Goal: Entertainment & Leisure: Consume media (video, audio)

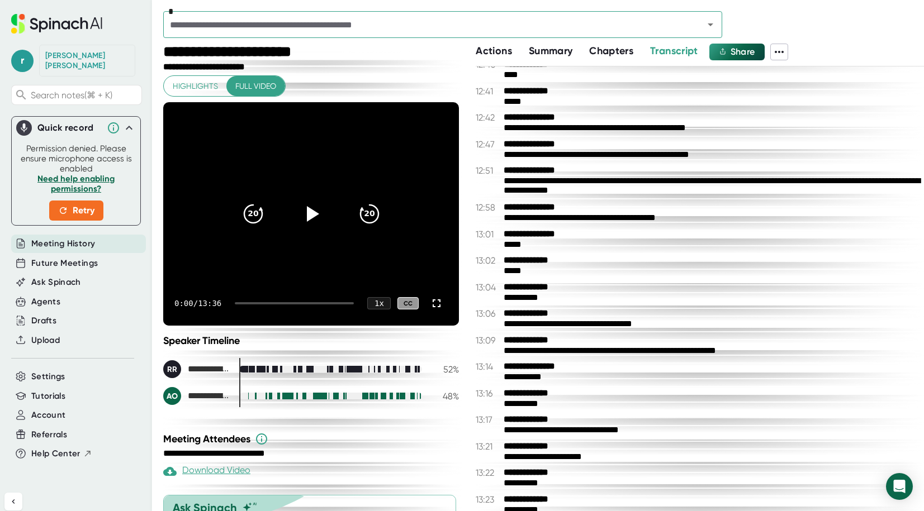
scroll to position [4454, 0]
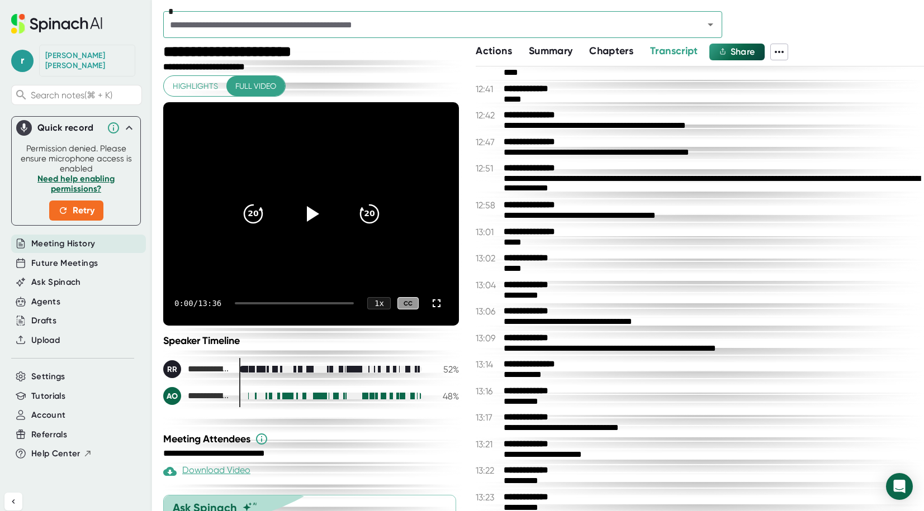
click at [494, 38] on div "*" at bounding box center [543, 27] width 761 height 32
click at [713, 20] on icon "Open" at bounding box center [710, 24] width 13 height 13
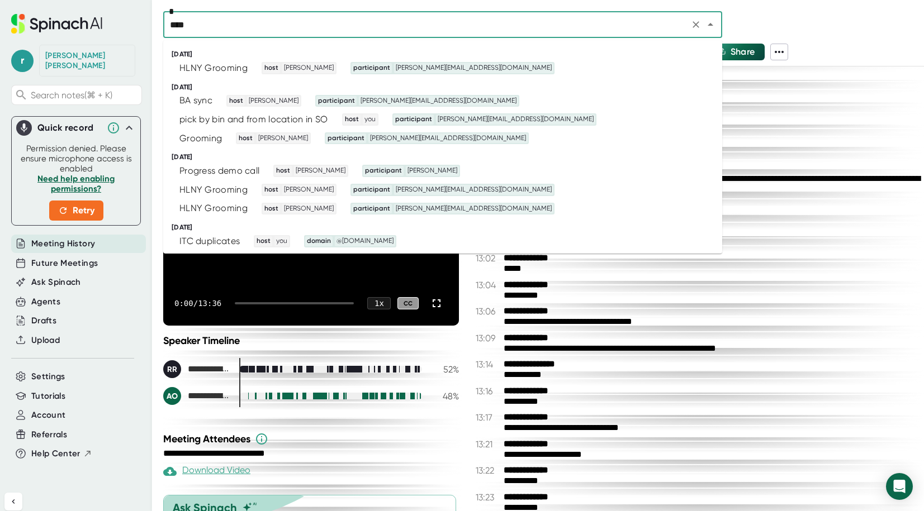
type input "*****"
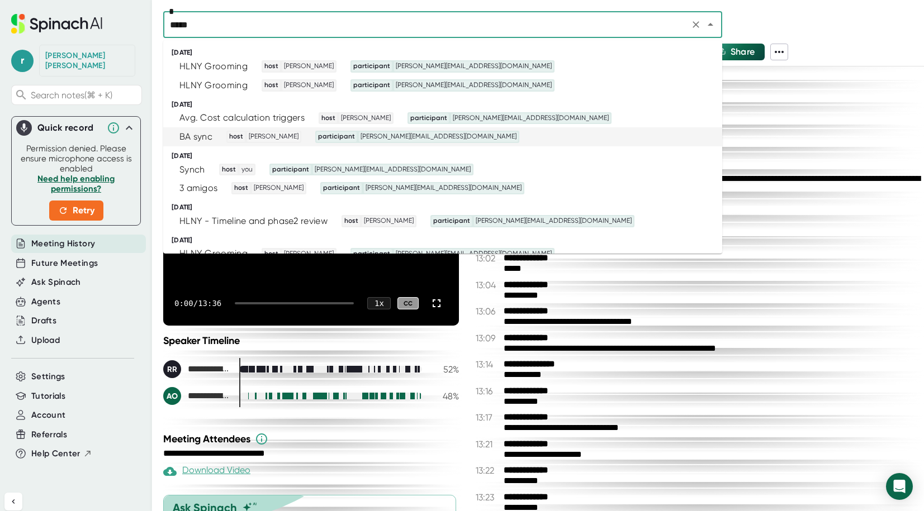
scroll to position [106, 0]
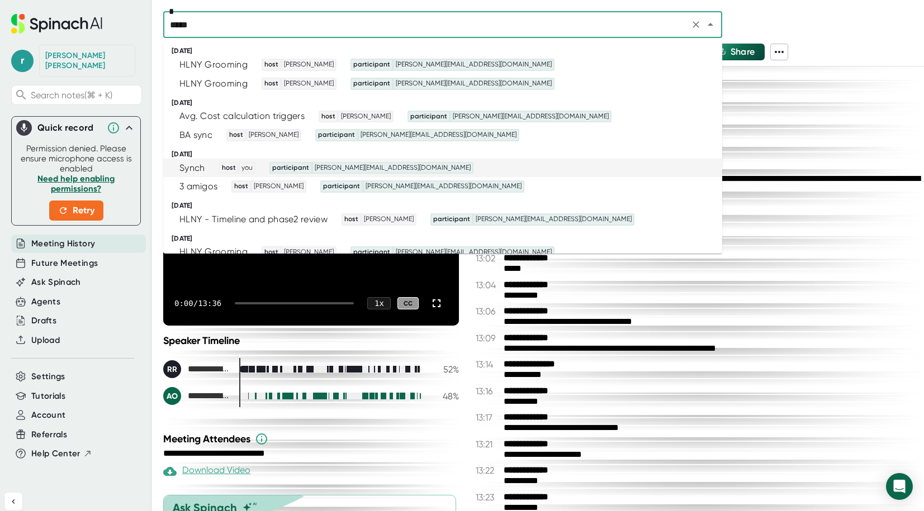
click at [408, 169] on div "Synch host you participant [PERSON_NAME][EMAIL_ADDRESS][DOMAIN_NAME]" at bounding box center [438, 168] width 532 height 12
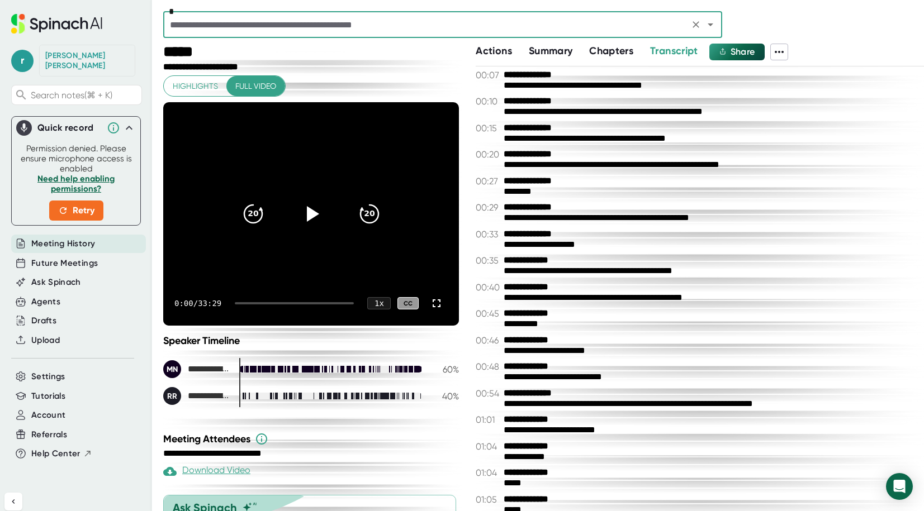
scroll to position [358, 0]
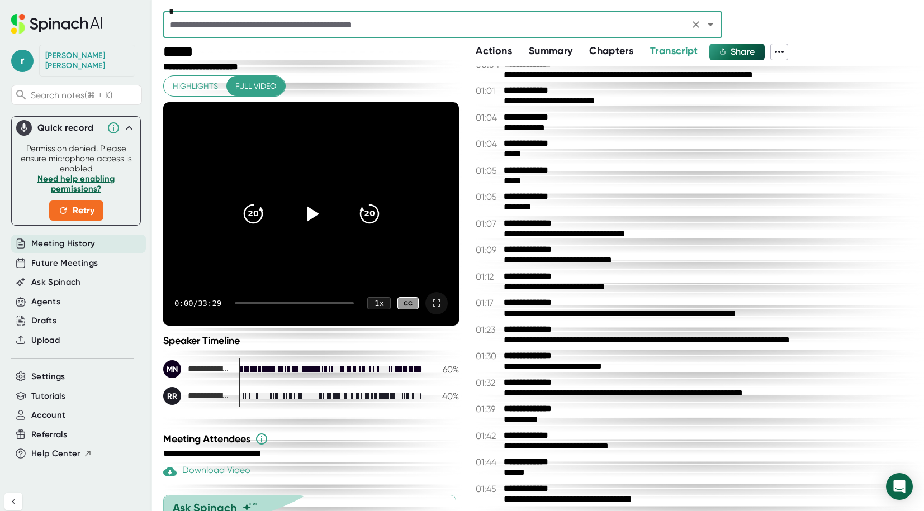
click at [440, 303] on icon at bounding box center [436, 303] width 13 height 13
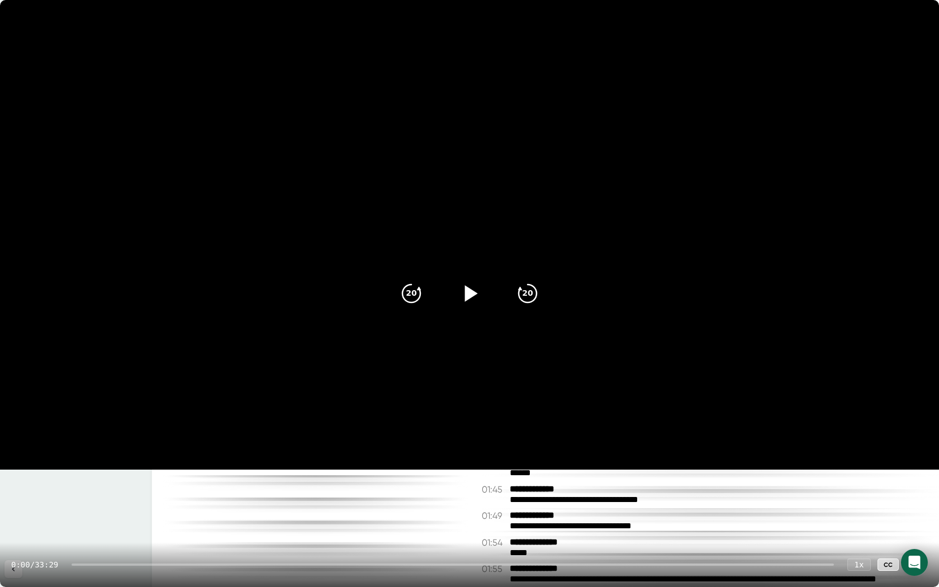
click at [467, 296] on icon at bounding box center [471, 293] width 13 height 16
click at [530, 294] on icon "20" at bounding box center [528, 293] width 28 height 28
click at [529, 294] on icon "20" at bounding box center [528, 293] width 28 height 28
click at [528, 300] on icon "20" at bounding box center [528, 293] width 28 height 28
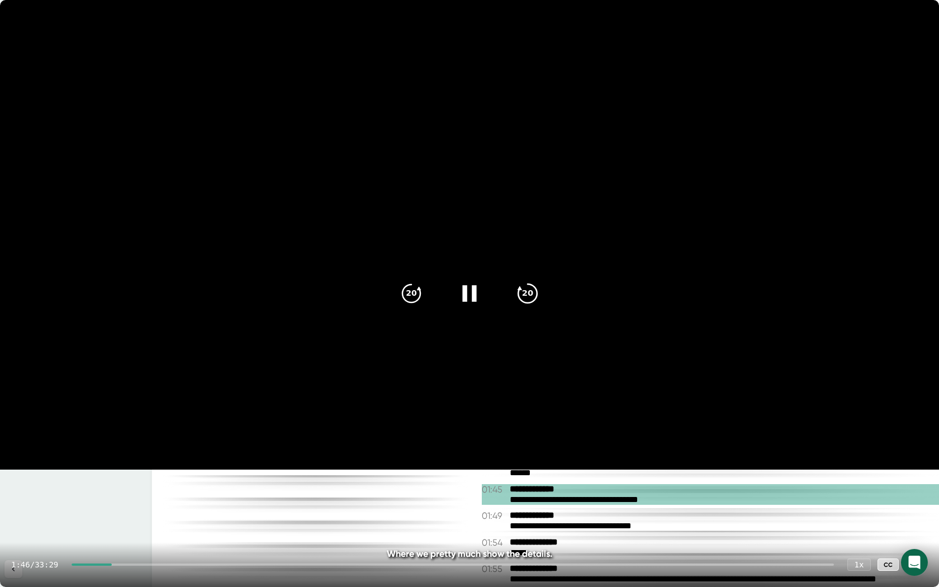
click at [528, 293] on icon "20" at bounding box center [528, 293] width 28 height 28
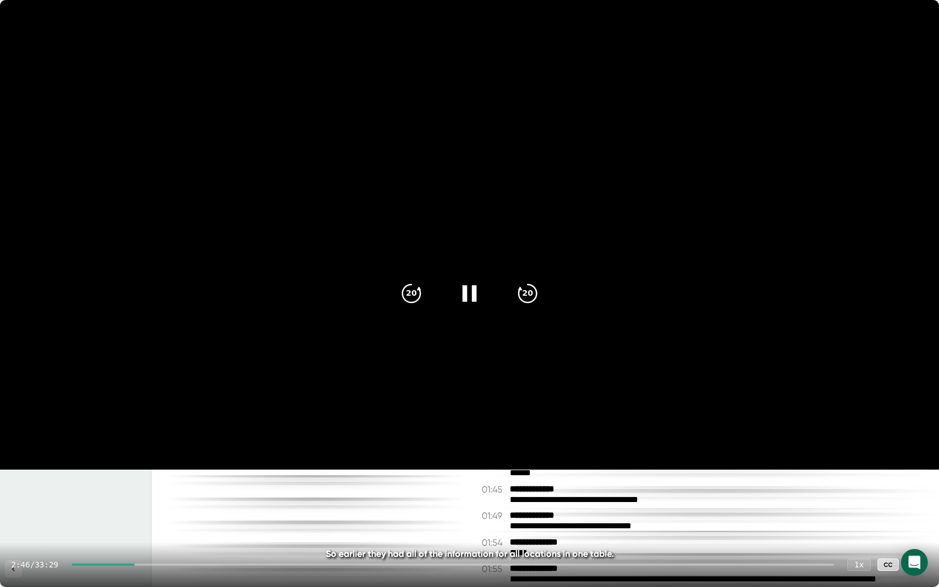
click at [473, 297] on icon at bounding box center [469, 293] width 14 height 16
click at [860, 511] on div "1 x" at bounding box center [859, 564] width 25 height 13
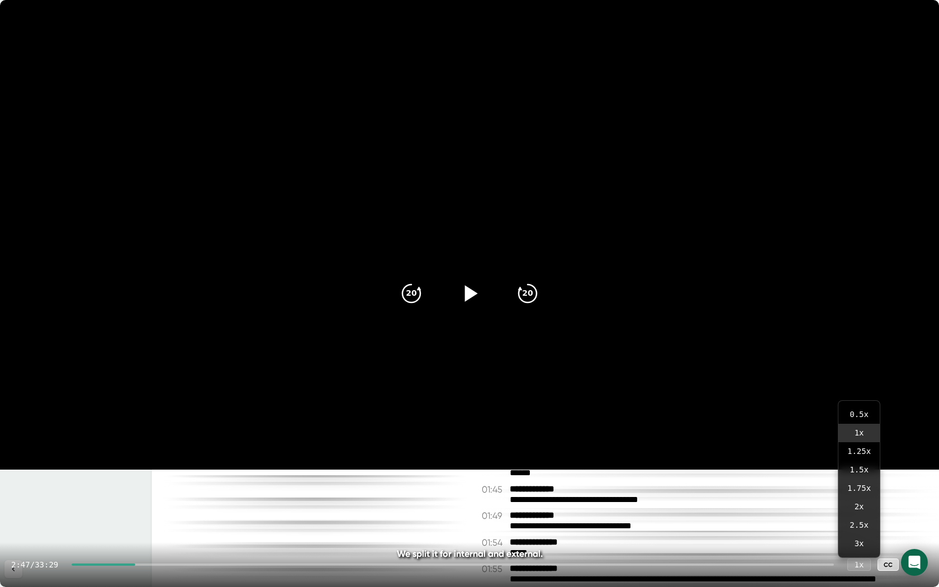
click at [919, 511] on icon at bounding box center [917, 565] width 8 height 8
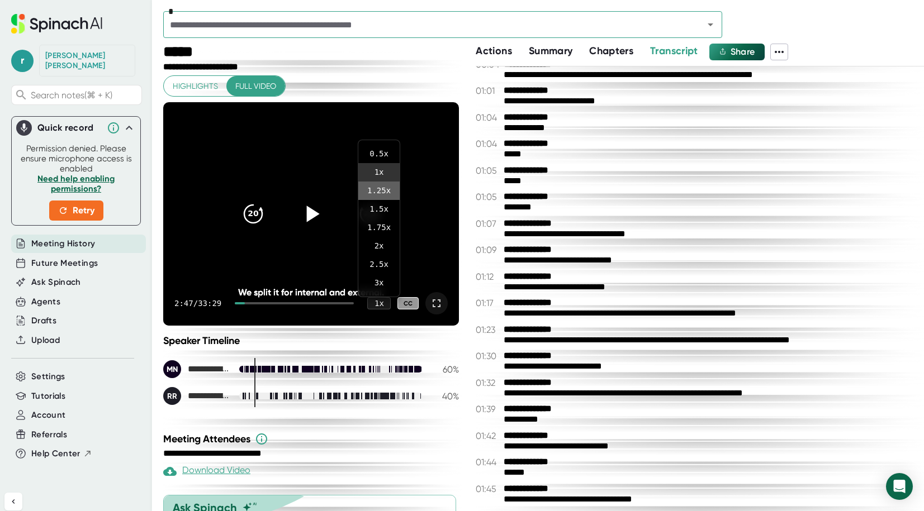
click at [381, 192] on li "1.25 x" at bounding box center [378, 191] width 41 height 18
click at [440, 306] on icon at bounding box center [437, 304] width 8 height 8
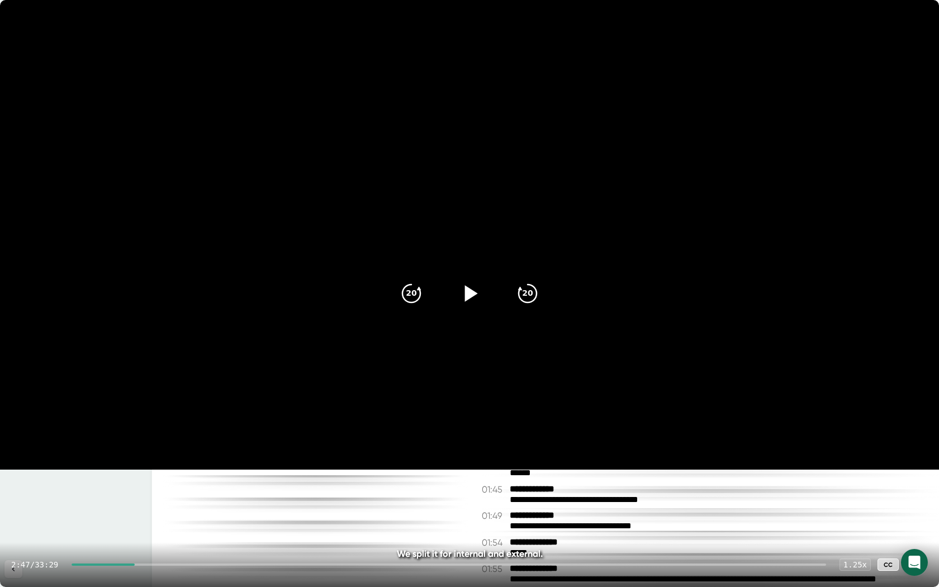
click at [471, 296] on icon at bounding box center [471, 293] width 13 height 16
click at [463, 298] on icon at bounding box center [470, 293] width 28 height 28
click at [471, 296] on icon at bounding box center [470, 293] width 28 height 28
click at [458, 297] on icon at bounding box center [470, 293] width 28 height 28
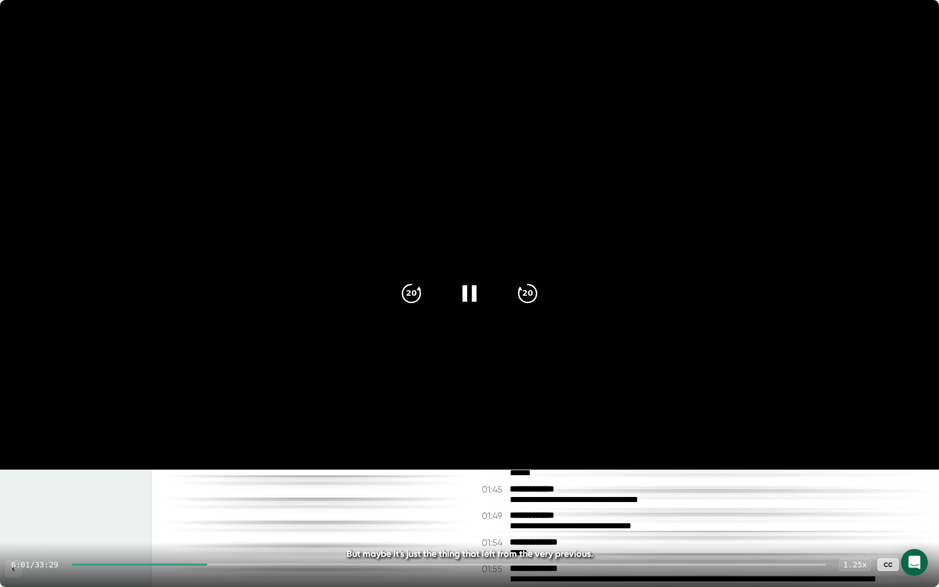
click at [466, 297] on icon at bounding box center [469, 293] width 14 height 16
click at [466, 297] on icon at bounding box center [471, 293] width 13 height 16
click at [471, 300] on icon at bounding box center [470, 293] width 28 height 28
click at [915, 511] on icon at bounding box center [917, 565] width 8 height 8
